Goal: Check status: Check status

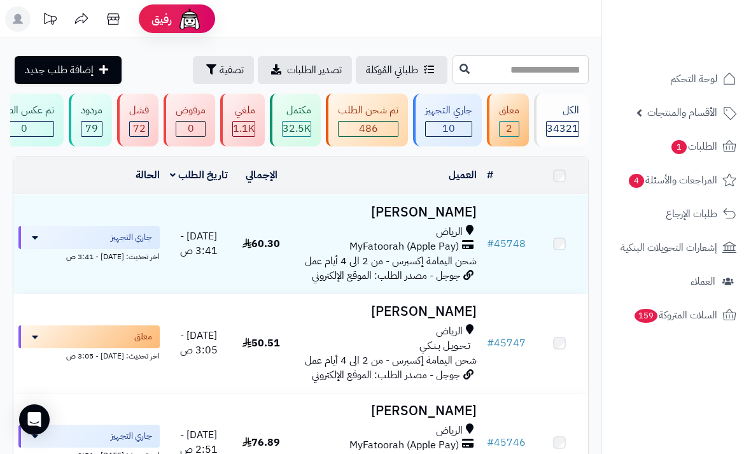
click at [537, 68] on input "text" at bounding box center [521, 69] width 136 height 29
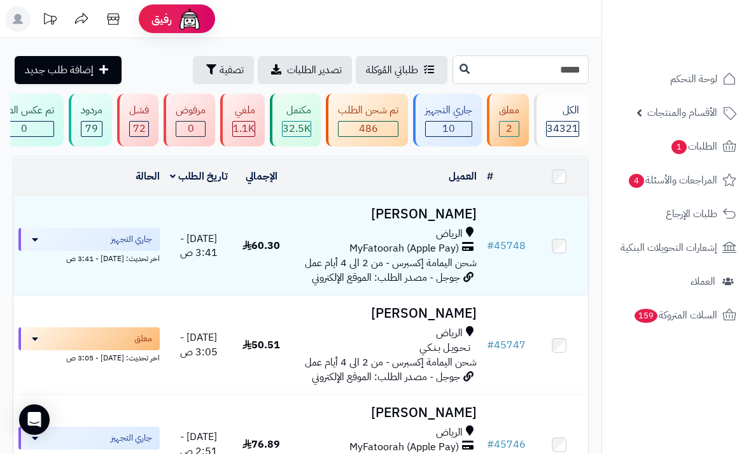
type input "*****"
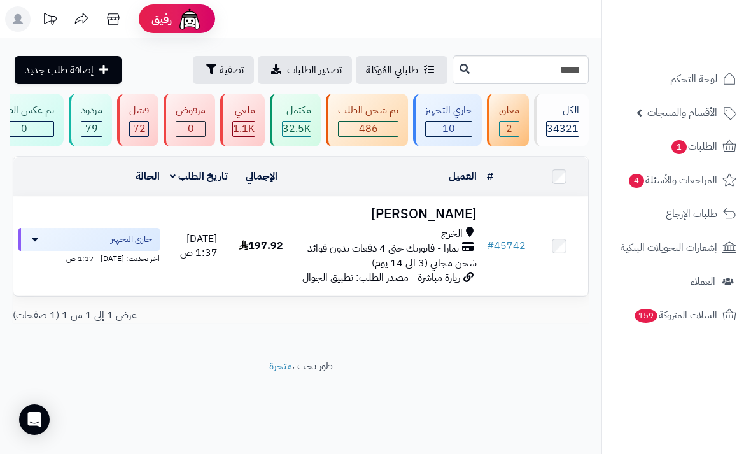
click at [451, 220] on h3 "[PERSON_NAME]" at bounding box center [385, 214] width 181 height 15
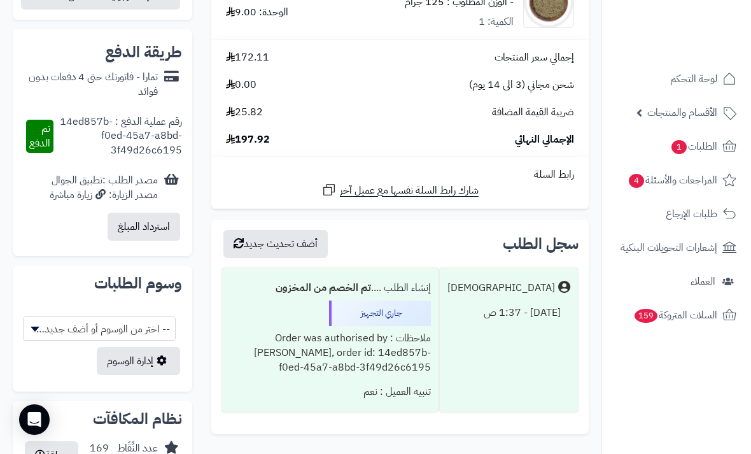
scroll to position [553, 0]
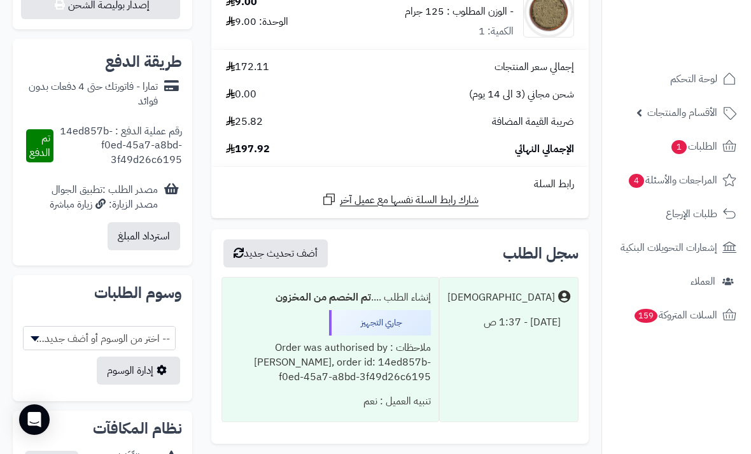
click at [171, 222] on button "استرداد المبلغ" at bounding box center [144, 236] width 73 height 28
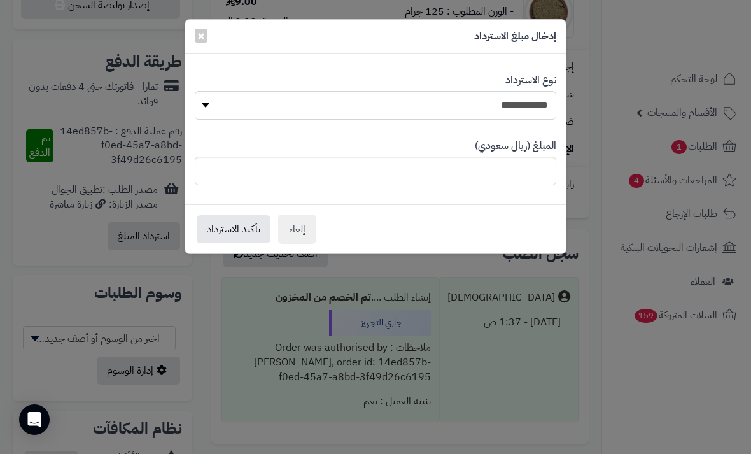
click at [391, 109] on select "**********" at bounding box center [376, 105] width 362 height 29
select select "*"
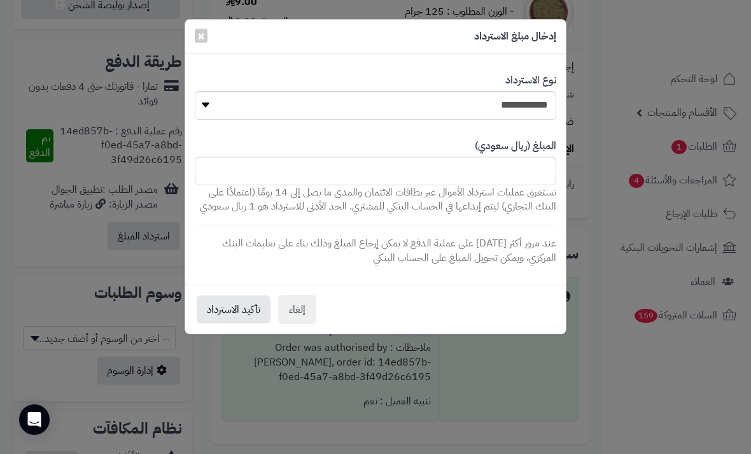
click at [201, 29] on span "×" at bounding box center [201, 35] width 8 height 19
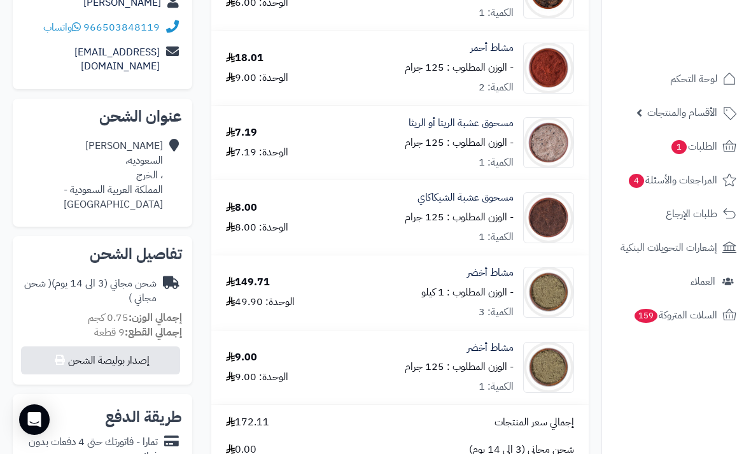
scroll to position [0, 0]
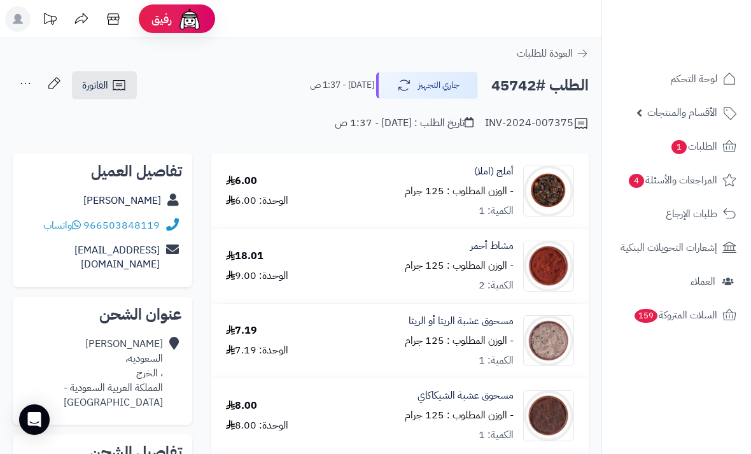
click at [432, 86] on button "جاري التجهيز" at bounding box center [427, 85] width 102 height 27
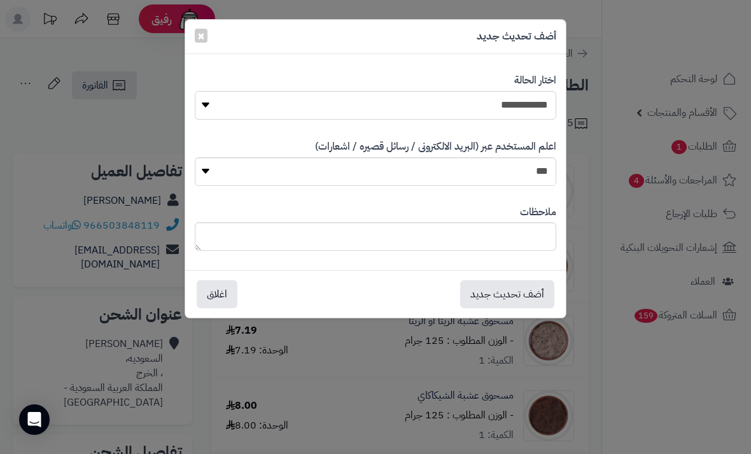
click at [487, 94] on select "**********" at bounding box center [376, 105] width 362 height 29
select select "*"
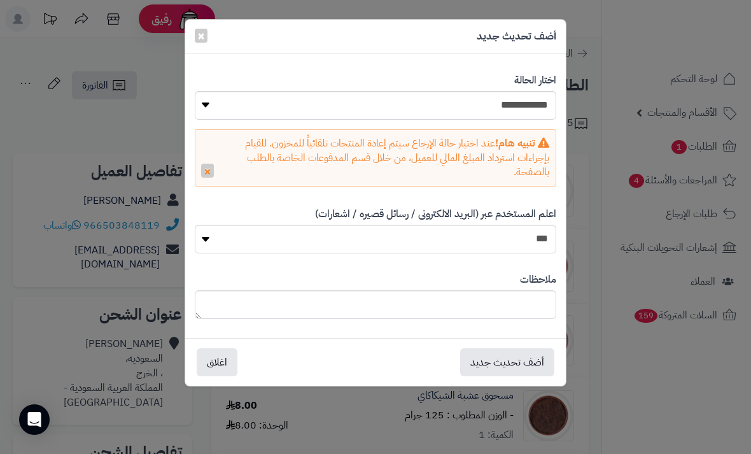
click at [499, 370] on button "أضف تحديث جديد" at bounding box center [507, 362] width 94 height 28
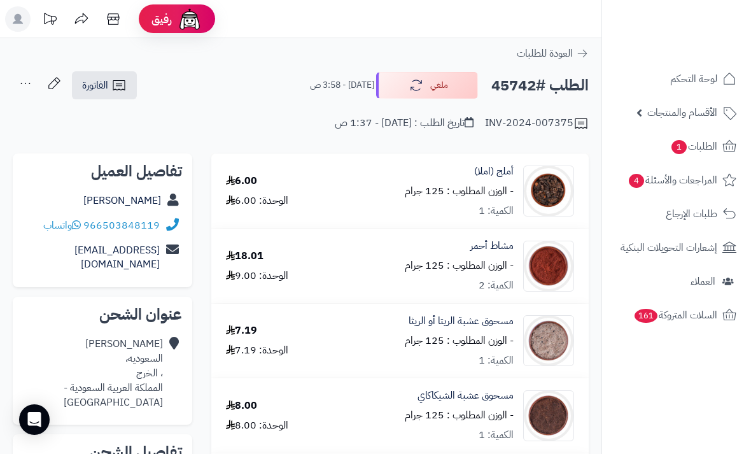
click at [698, 149] on span "الطلبات 1" at bounding box center [693, 146] width 47 height 18
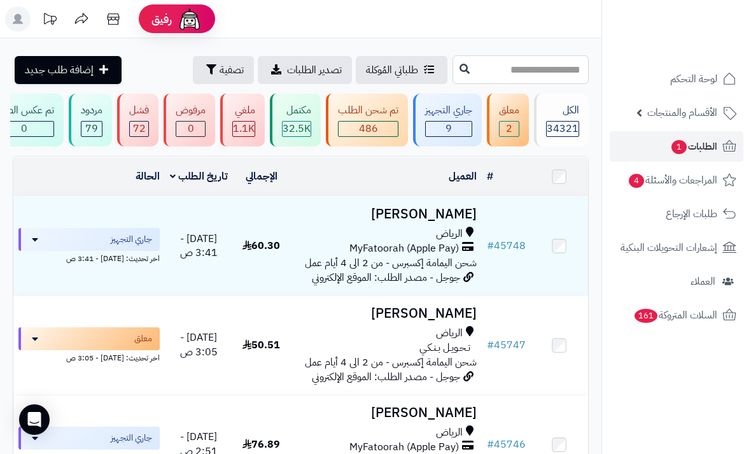
click at [536, 80] on input "text" at bounding box center [521, 69] width 136 height 29
type input "*"
type input "*****"
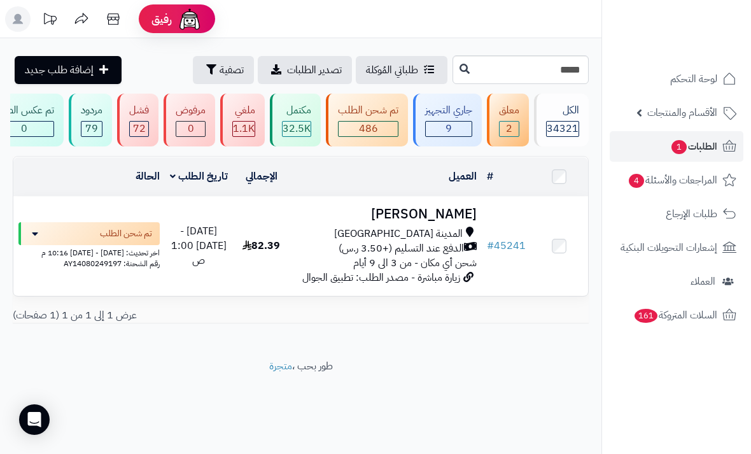
click at [438, 198] on td "موضي الحربي المدينة المنورة الدفع عند التسليم (+3.50 ر.س) شحن أي مكان - من 3 ال…" at bounding box center [386, 246] width 192 height 99
click at [432, 216] on h3 "موضي الحربي" at bounding box center [385, 214] width 181 height 15
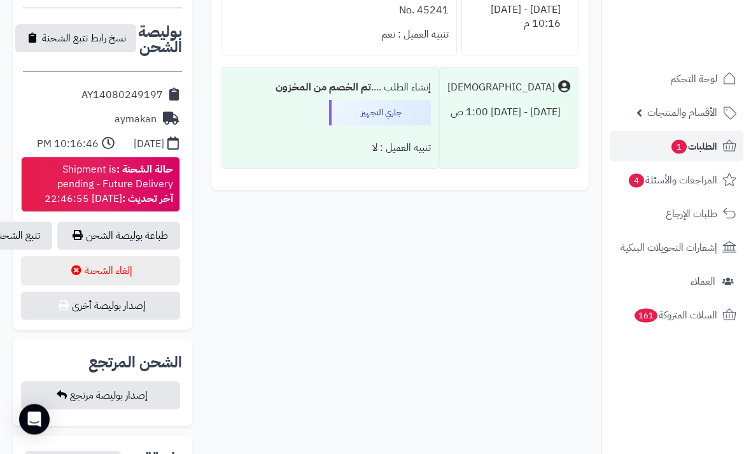
scroll to position [652, 0]
click at [37, 221] on link "تتبع الشحنة" at bounding box center [17, 235] width 70 height 28
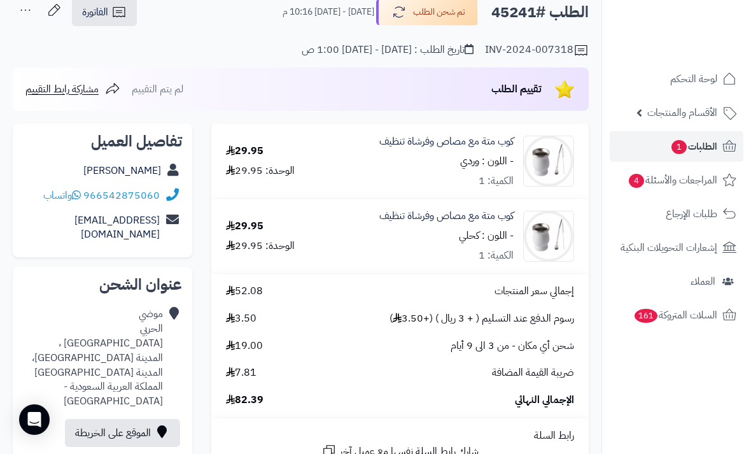
scroll to position [0, 0]
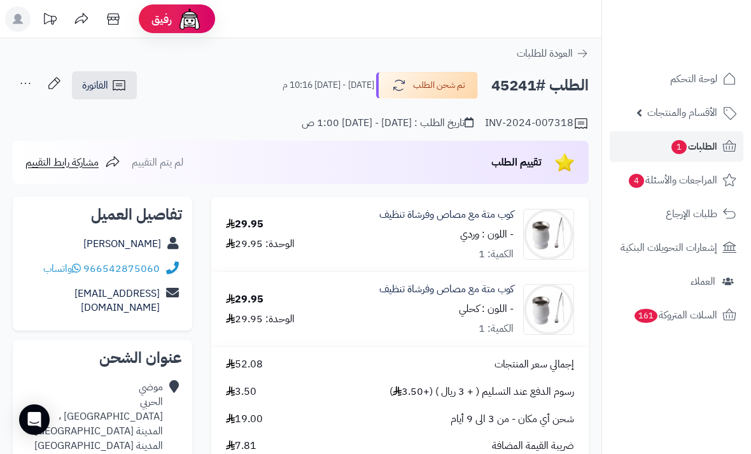
click at [708, 144] on span "الطلبات 1" at bounding box center [693, 146] width 47 height 18
click at [716, 144] on span "الطلبات 1" at bounding box center [693, 146] width 47 height 18
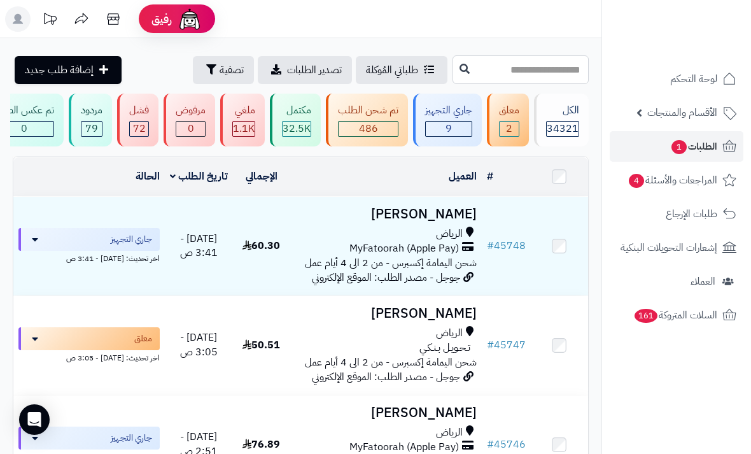
click at [532, 58] on input "text" at bounding box center [521, 69] width 136 height 29
type input "*****"
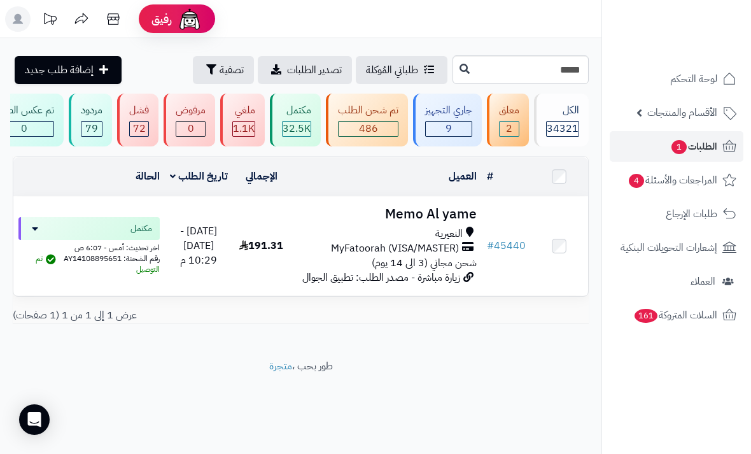
click at [429, 213] on h3 "Memo Al yame" at bounding box center [385, 214] width 181 height 15
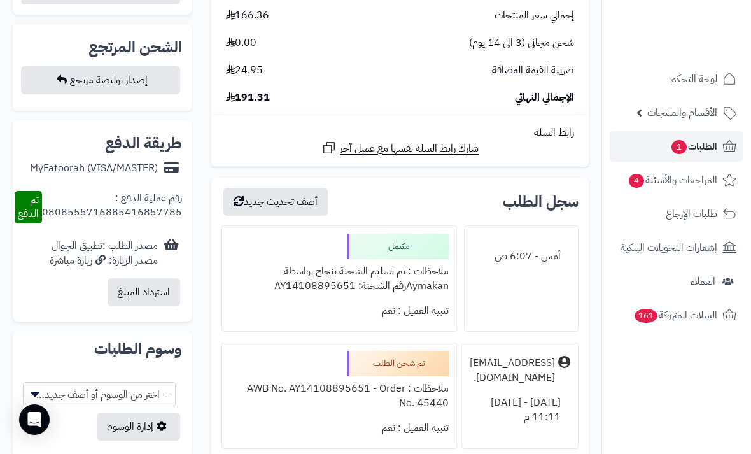
scroll to position [915, 0]
